Goal: Information Seeking & Learning: Compare options

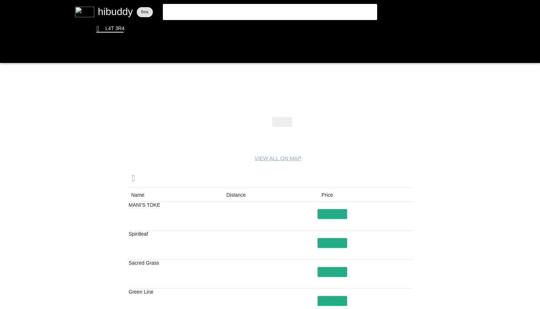
click at [236, 12] on flt-glass-pane at bounding box center [270, 154] width 540 height 309
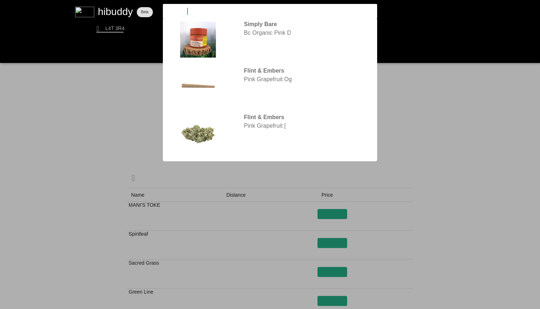
drag, startPoint x: 196, startPoint y: 10, endPoint x: 93, endPoint y: 12, distance: 103.2
click at [100, 12] on flt-glass-pane at bounding box center [270, 154] width 540 height 309
type input "park fire og"
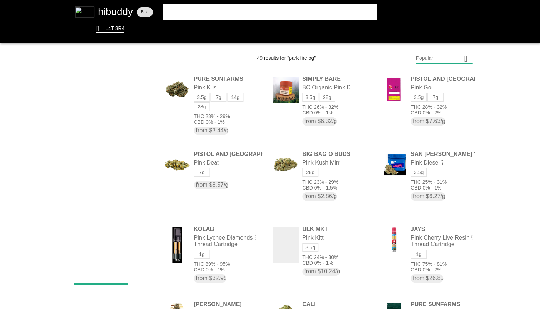
click at [286, 12] on flt-glass-pane at bounding box center [270, 154] width 540 height 309
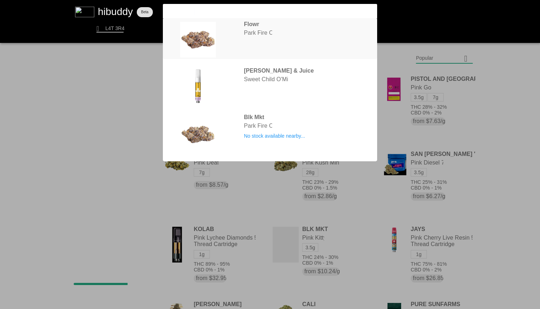
click at [293, 28] on flt-glass-pane at bounding box center [270, 154] width 540 height 309
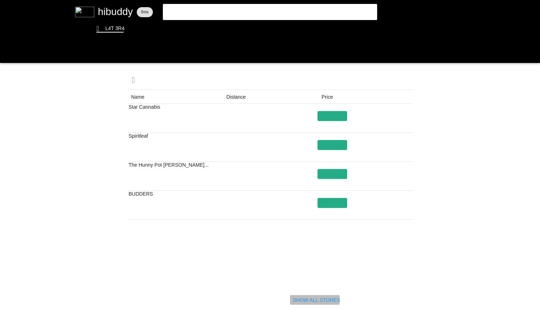
click at [303, 302] on flt-glass-pane at bounding box center [270, 154] width 540 height 309
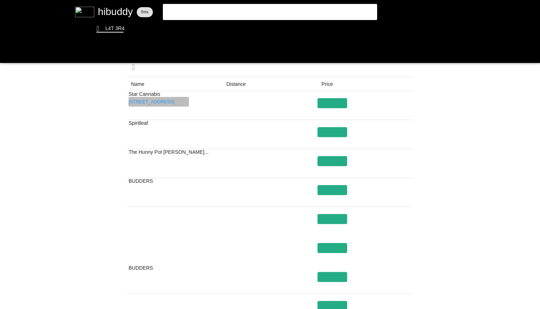
click at [176, 102] on flt-glass-pane at bounding box center [270, 154] width 540 height 309
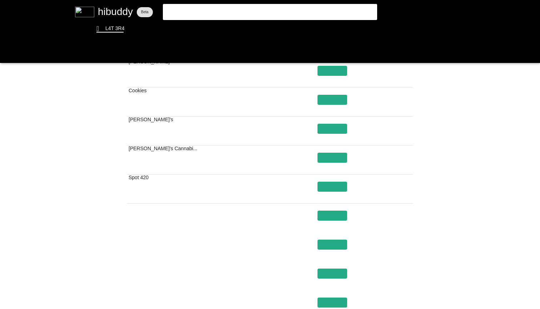
click at [181, 1] on flt-glass-pane at bounding box center [270, 154] width 540 height 309
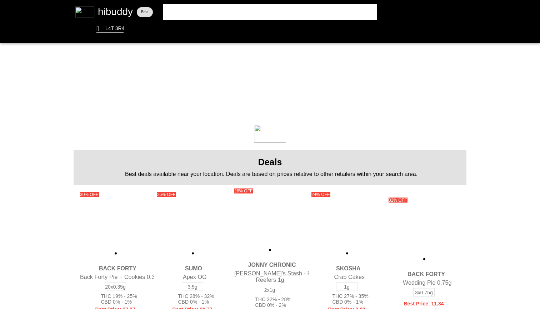
click at [275, 11] on flt-glass-pane at bounding box center [270, 154] width 540 height 309
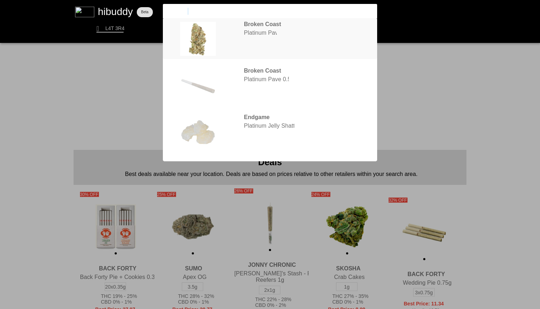
type input "platinum"
click at [299, 35] on flt-glass-pane at bounding box center [270, 154] width 540 height 309
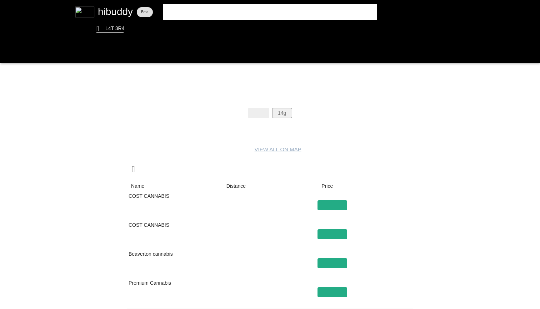
click at [282, 109] on flt-glass-pane at bounding box center [270, 154] width 540 height 309
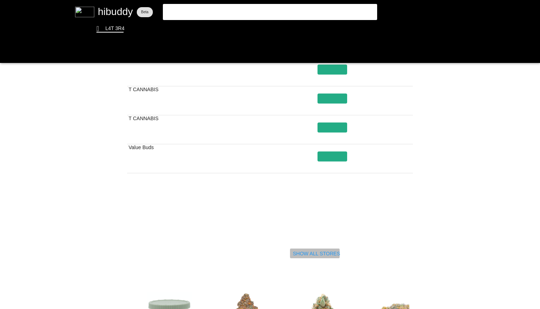
click at [300, 251] on flt-glass-pane at bounding box center [270, 154] width 540 height 309
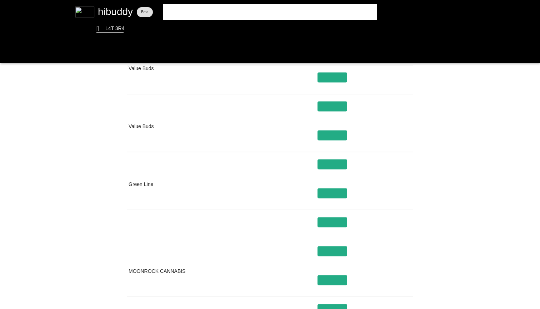
click at [160, 133] on flt-glass-pane at bounding box center [270, 154] width 540 height 309
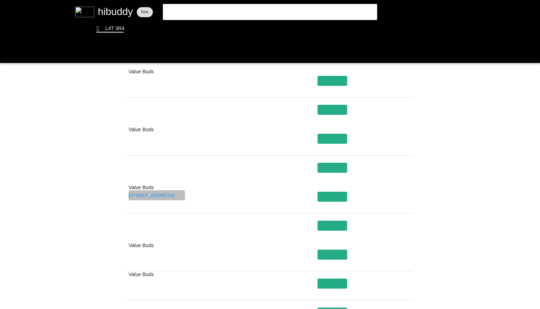
click at [169, 198] on flt-glass-pane at bounding box center [270, 154] width 540 height 309
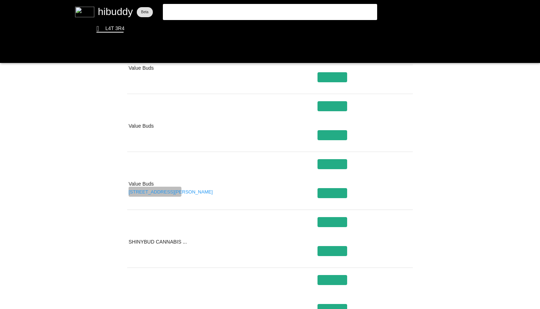
click at [170, 190] on flt-glass-pane at bounding box center [270, 154] width 540 height 309
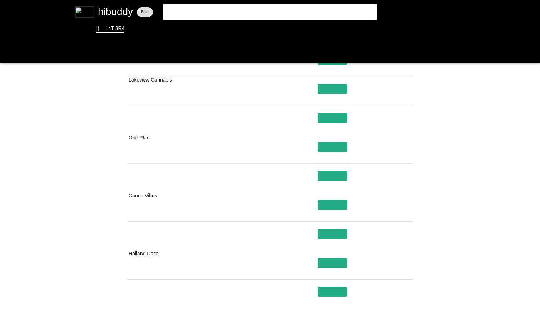
click at [156, 175] on flt-glass-pane at bounding box center [270, 154] width 540 height 309
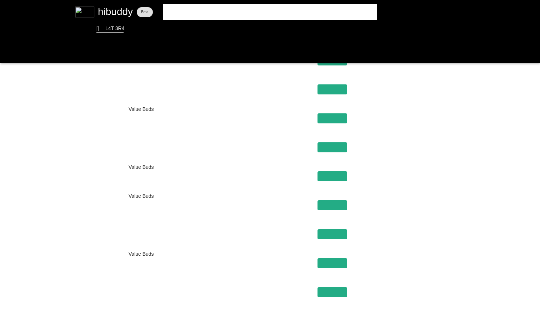
click at [414, 181] on flt-glass-pane at bounding box center [270, 154] width 540 height 309
click at [129, 1] on flt-glass-pane at bounding box center [270, 154] width 540 height 309
click at [304, 10] on flt-glass-pane at bounding box center [270, 154] width 540 height 309
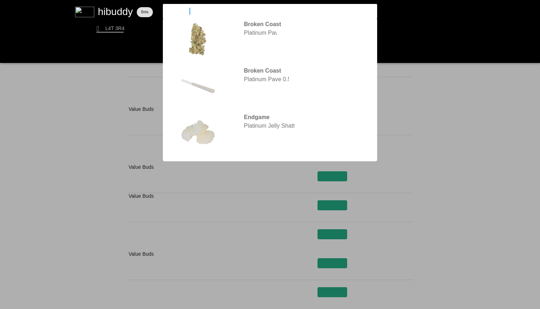
type input "stinky pinky"
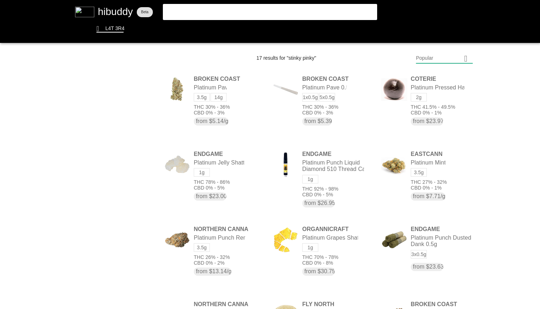
click at [276, 13] on flt-glass-pane at bounding box center [270, 154] width 540 height 309
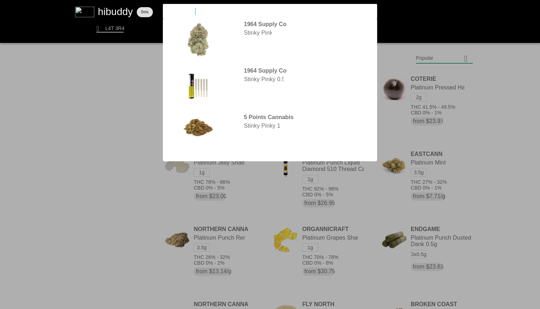
click at [265, 44] on flt-glass-pane at bounding box center [270, 154] width 540 height 309
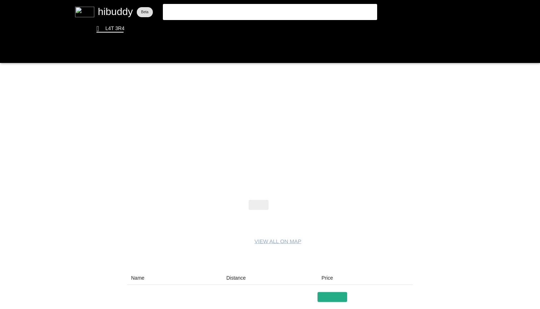
click at [283, 202] on flt-glass-pane at bounding box center [270, 154] width 540 height 309
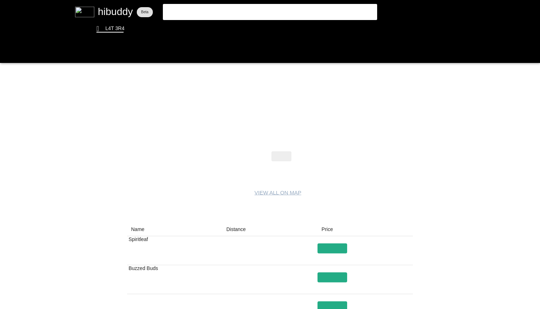
click at [279, 156] on flt-glass-pane at bounding box center [270, 154] width 540 height 309
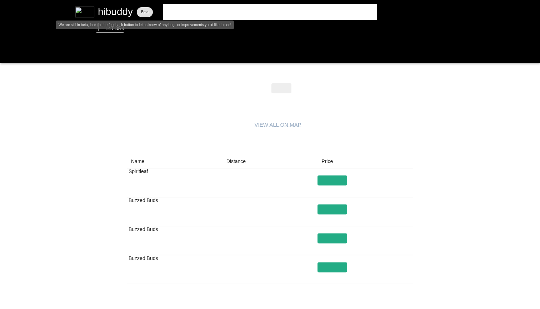
click at [146, 0] on flt-glass-pane at bounding box center [270, 154] width 540 height 309
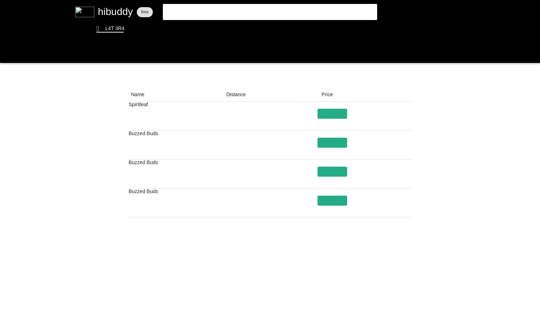
click at [299, 290] on flt-glass-pane at bounding box center [270, 154] width 540 height 309
click at [299, 297] on flt-glass-pane at bounding box center [270, 154] width 540 height 309
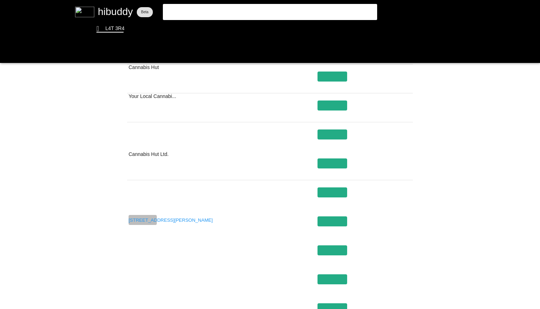
click at [137, 220] on flt-glass-pane at bounding box center [270, 154] width 540 height 309
click at [338, 220] on flt-glass-pane at bounding box center [270, 154] width 540 height 309
click at [425, 102] on flt-glass-pane at bounding box center [270, 154] width 540 height 309
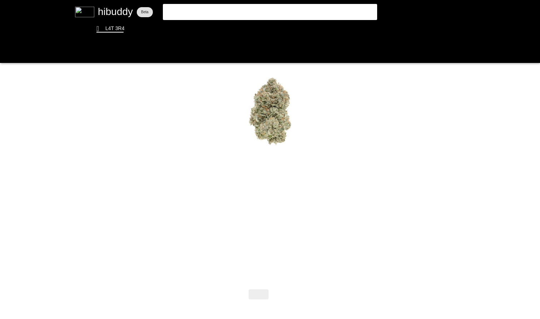
click at [524, 183] on flt-glass-pane at bounding box center [270, 159] width 540 height 319
